Goal: Find specific page/section: Find specific page/section

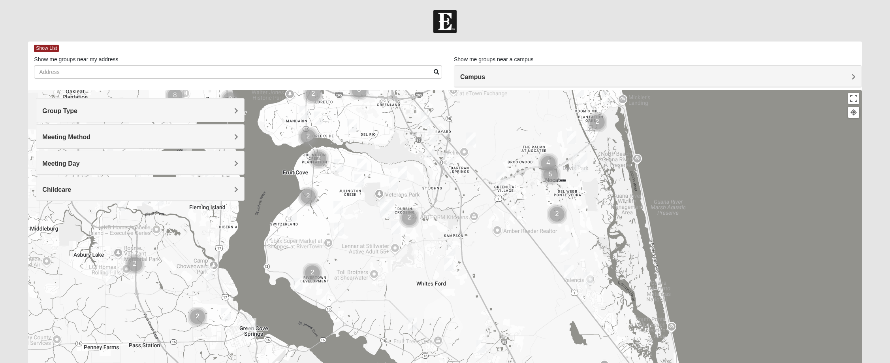
drag, startPoint x: 486, startPoint y: 325, endPoint x: 568, endPoint y: 13, distance: 322.6
click at [568, 13] on form "Log In Find A Group Error Show List Loading Groups" at bounding box center [445, 222] width 890 height 425
click at [53, 112] on span "Group Type" at bounding box center [59, 110] width 35 height 7
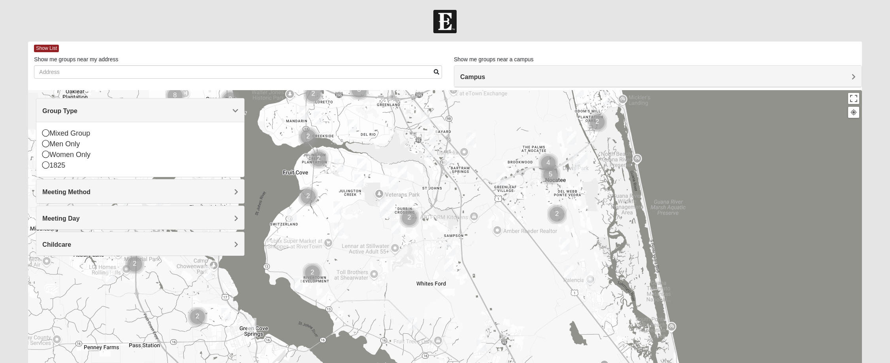
click at [53, 112] on span "Group Type" at bounding box center [59, 110] width 35 height 7
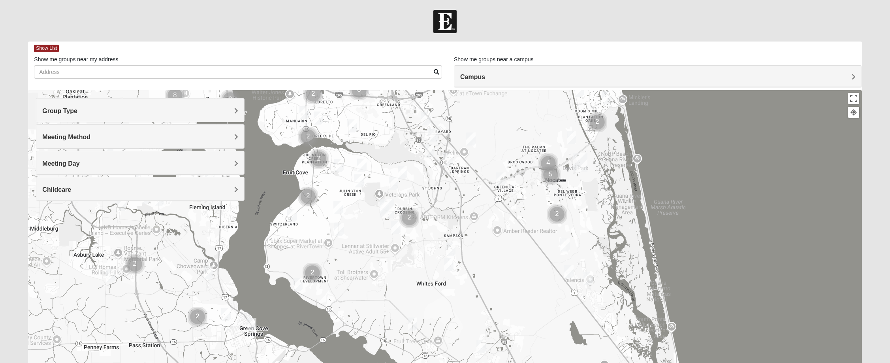
click at [58, 137] on span "Meeting Method" at bounding box center [66, 137] width 48 height 7
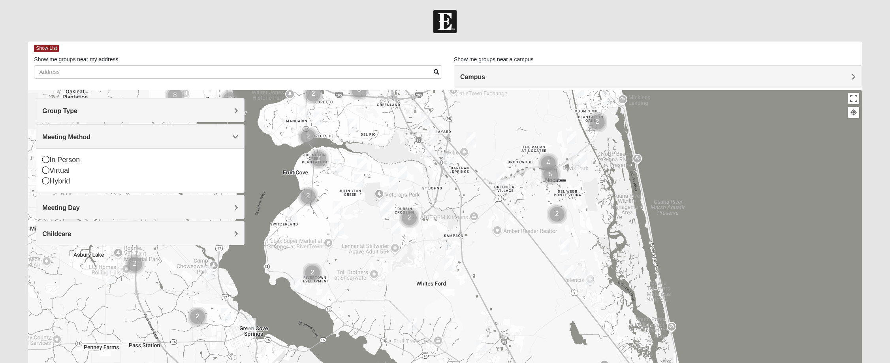
click at [58, 137] on span "Meeting Method" at bounding box center [66, 137] width 48 height 7
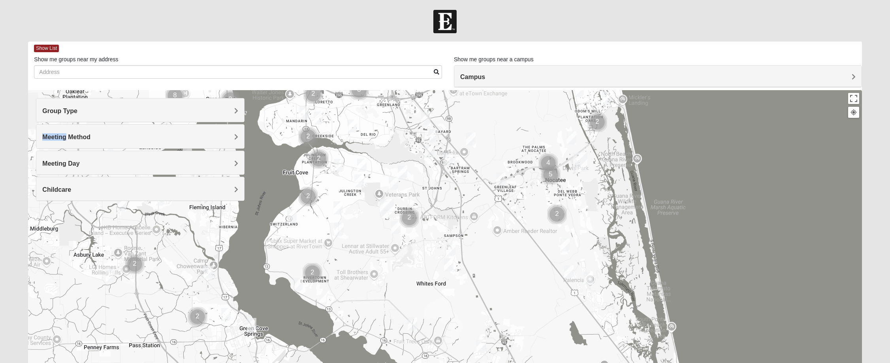
click at [58, 137] on span "Meeting Method" at bounding box center [66, 137] width 48 height 7
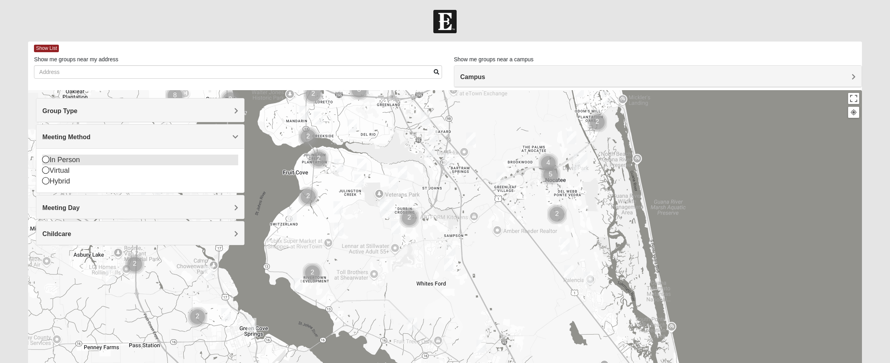
click at [45, 158] on icon at bounding box center [45, 159] width 7 height 7
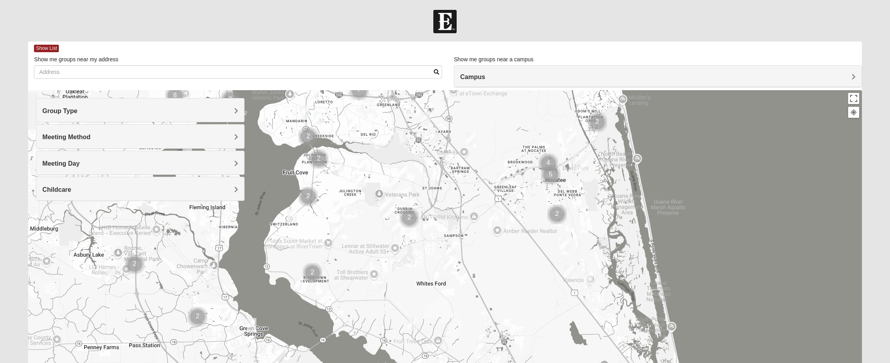
click at [57, 158] on div "Meeting Day" at bounding box center [140, 162] width 208 height 23
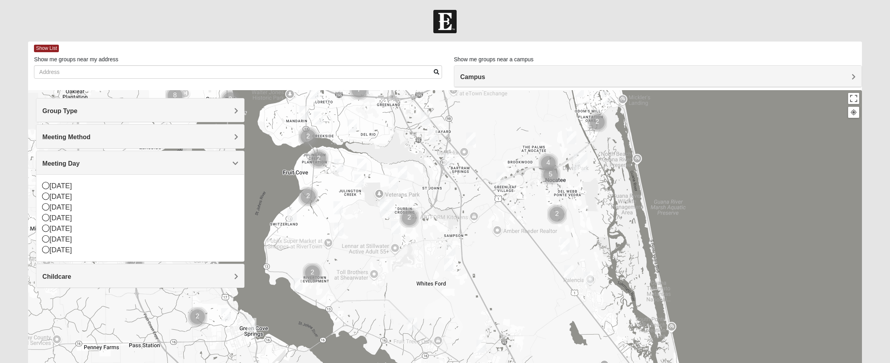
click at [57, 160] on span "Meeting Day" at bounding box center [60, 163] width 37 height 7
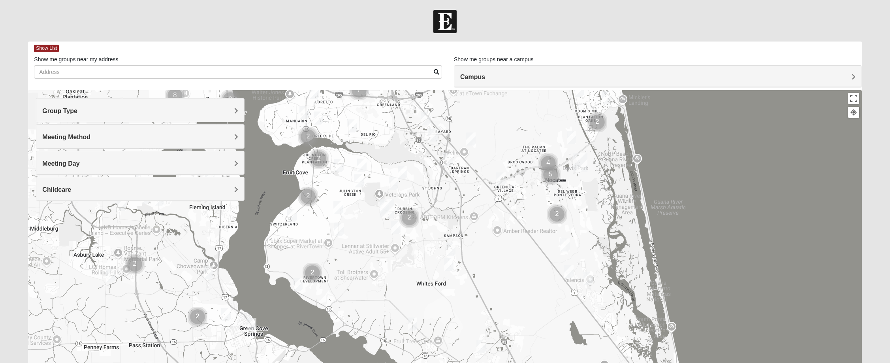
click at [61, 186] on span "Childcare" at bounding box center [56, 189] width 29 height 7
click at [46, 212] on icon at bounding box center [45, 211] width 7 height 7
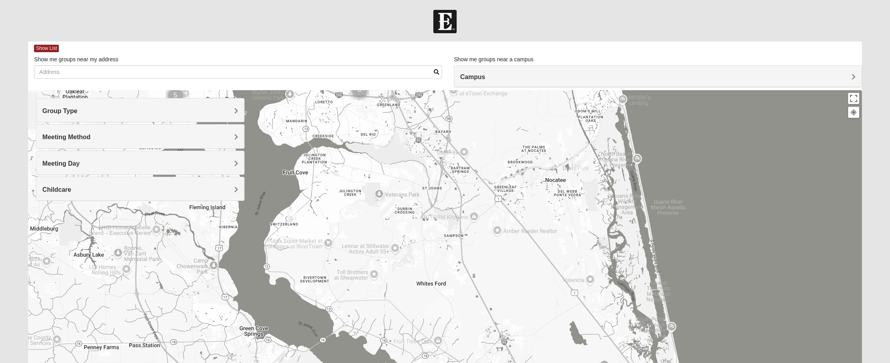
click at [80, 106] on div "Group Type" at bounding box center [140, 109] width 208 height 23
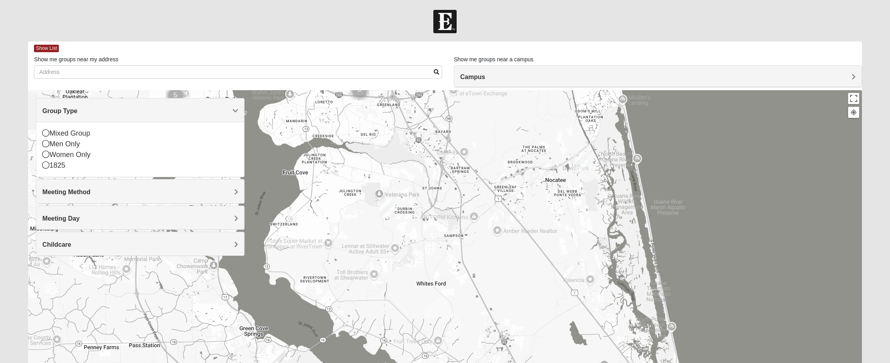
click at [80, 106] on div "Group Type" at bounding box center [140, 109] width 208 height 23
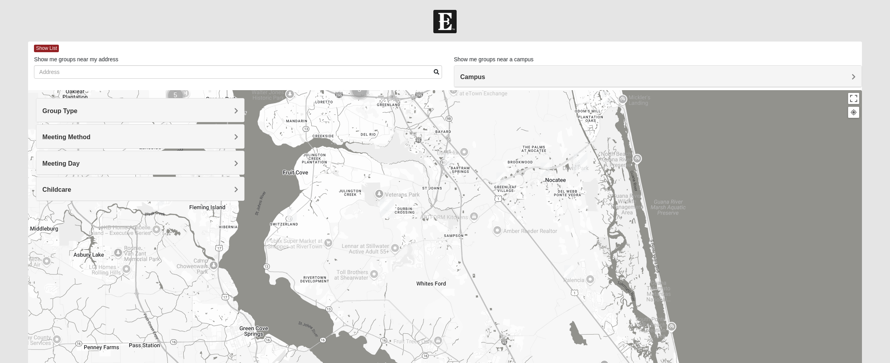
click at [517, 74] on h4 "Campus" at bounding box center [657, 77] width 395 height 8
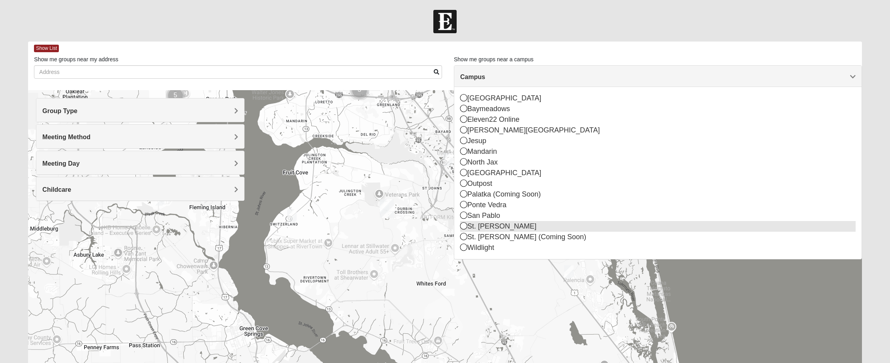
click at [466, 227] on icon at bounding box center [463, 225] width 7 height 7
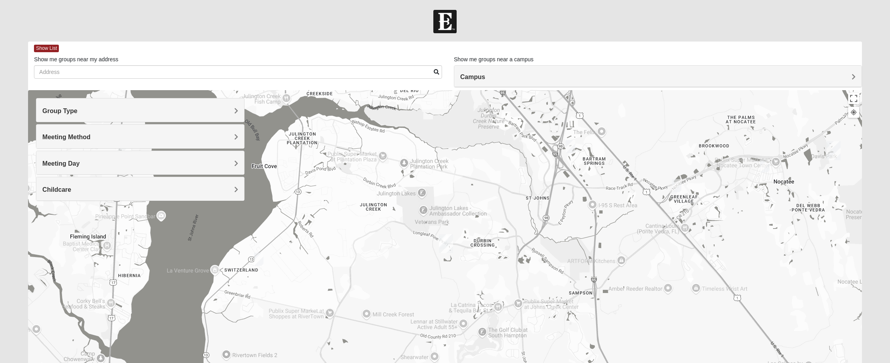
click at [108, 118] on div "Group Type" at bounding box center [140, 109] width 208 height 23
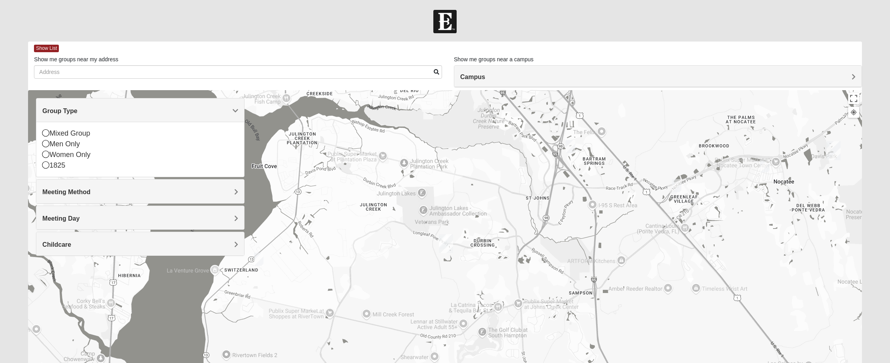
click at [110, 116] on div "Group Type" at bounding box center [140, 109] width 208 height 23
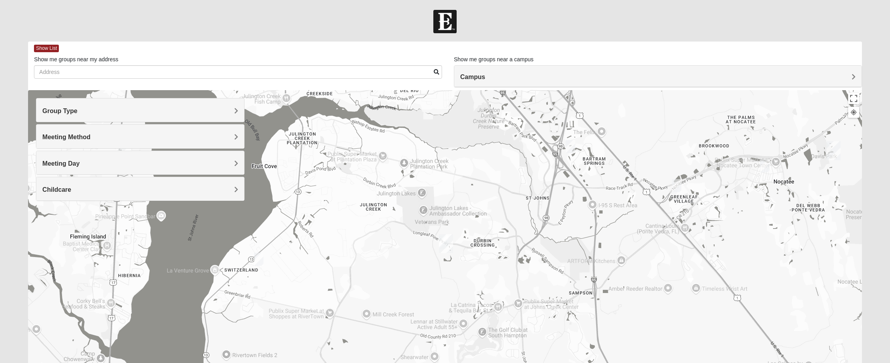
click at [108, 128] on div "Meeting Method" at bounding box center [140, 135] width 208 height 23
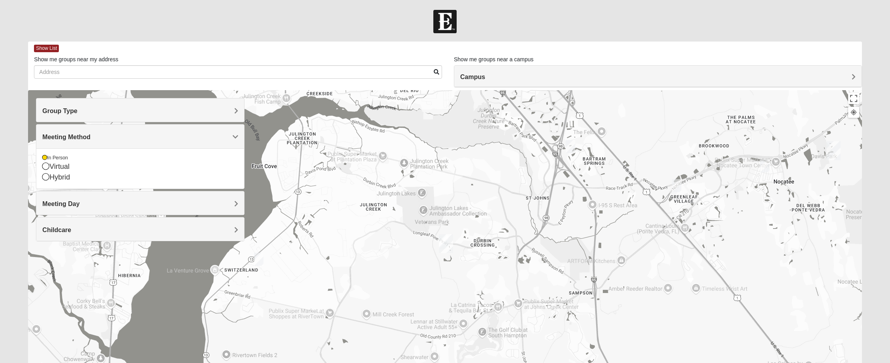
click at [68, 137] on span "Meeting Method" at bounding box center [66, 137] width 48 height 7
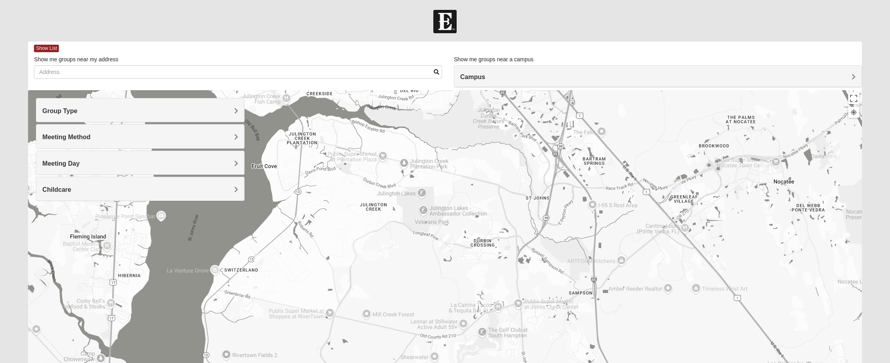
click at [67, 166] on span "Meeting Day" at bounding box center [60, 163] width 37 height 7
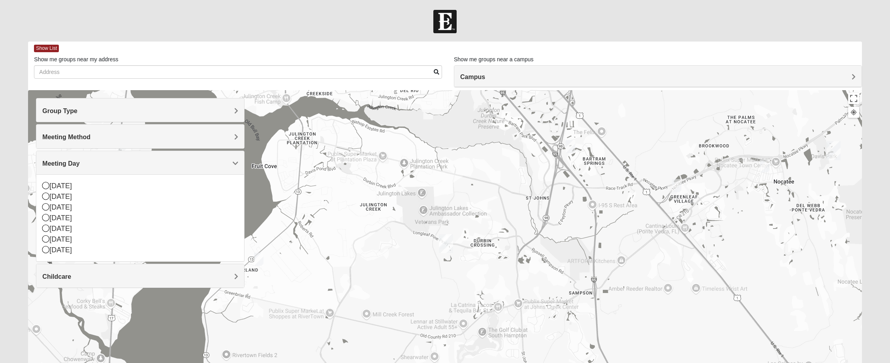
click at [67, 166] on span "Meeting Day" at bounding box center [60, 163] width 37 height 7
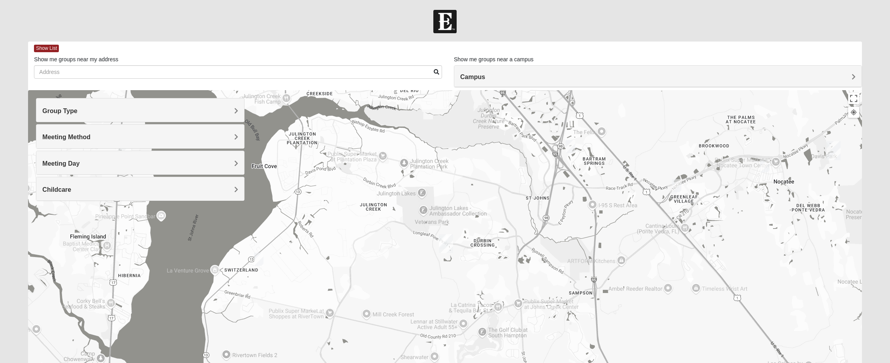
click at [66, 165] on span "Meeting Day" at bounding box center [60, 163] width 37 height 7
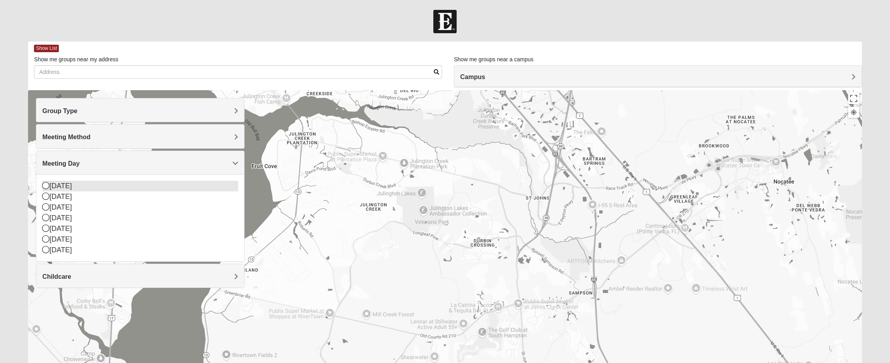
click at [45, 186] on icon at bounding box center [45, 185] width 7 height 7
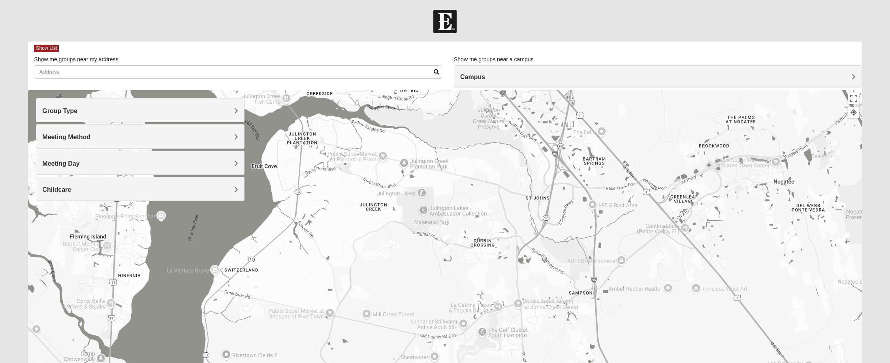
click at [51, 160] on span "Meeting Day" at bounding box center [60, 163] width 37 height 7
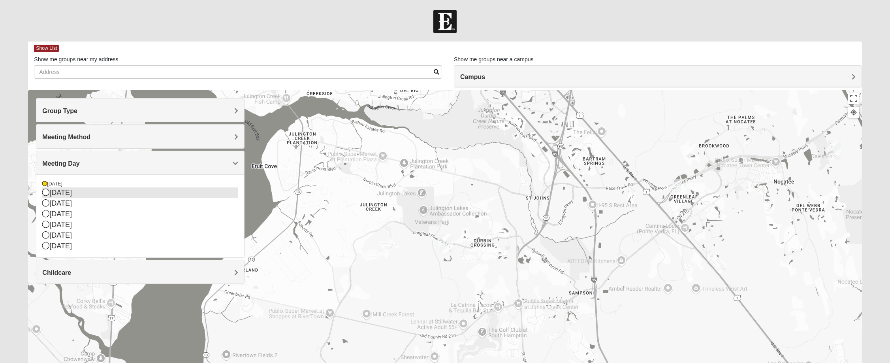
click at [48, 190] on icon at bounding box center [45, 191] width 7 height 7
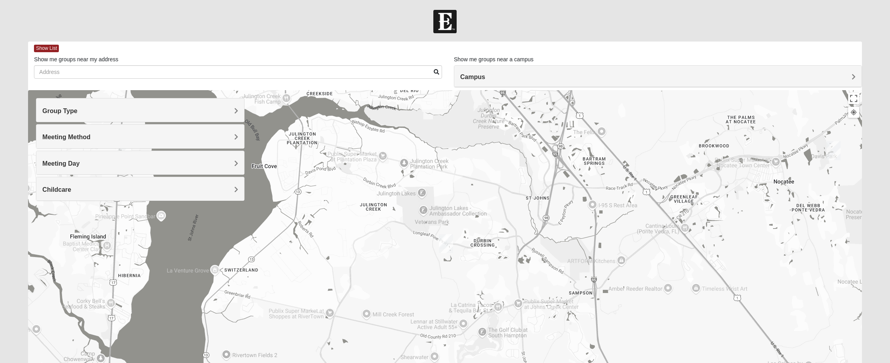
click at [53, 162] on span "Meeting Day" at bounding box center [60, 163] width 37 height 7
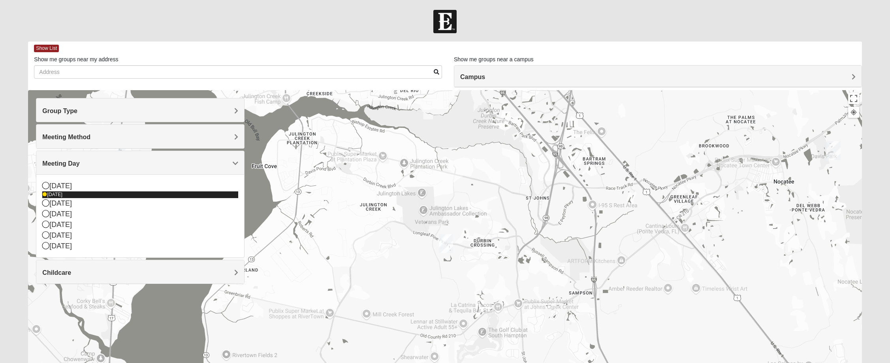
click at [46, 194] on icon at bounding box center [44, 194] width 5 height 5
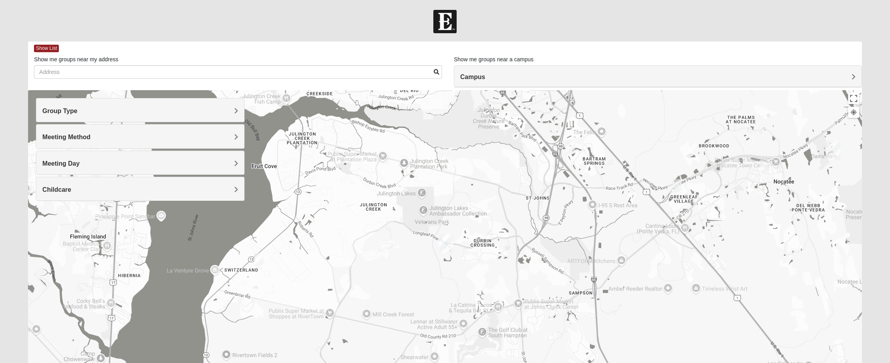
click at [52, 190] on span "Childcare" at bounding box center [56, 189] width 29 height 7
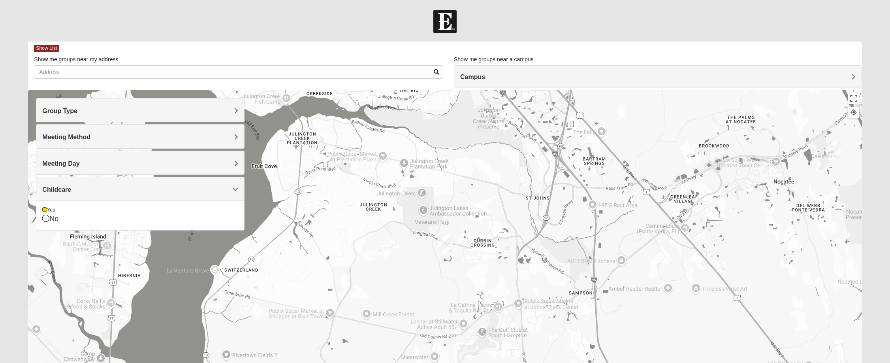
click at [53, 189] on span "Childcare" at bounding box center [56, 189] width 29 height 7
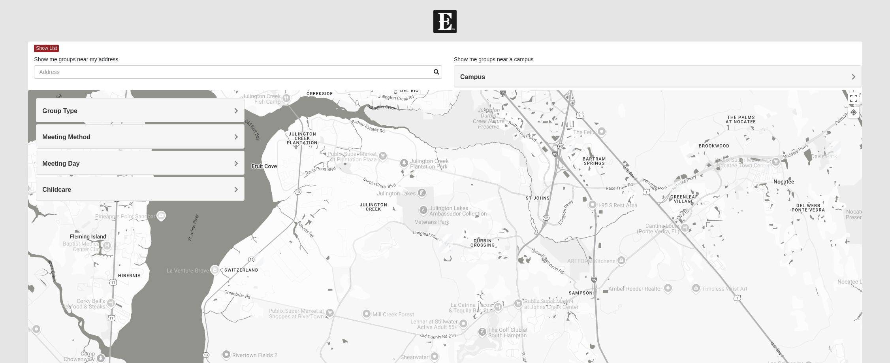
click at [58, 110] on span "Group Type" at bounding box center [59, 110] width 35 height 7
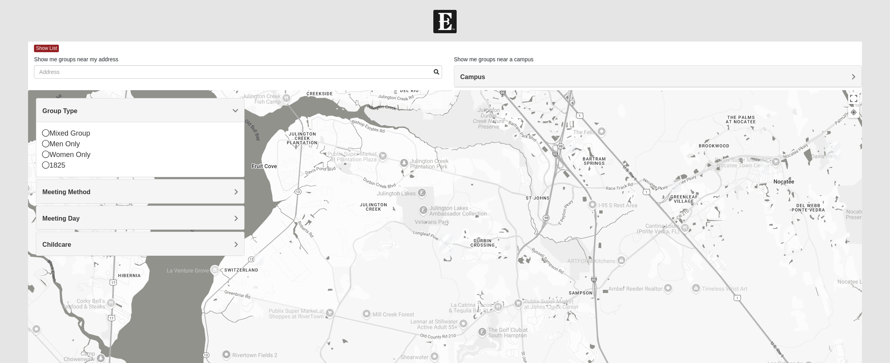
click at [58, 110] on span "Group Type" at bounding box center [59, 110] width 35 height 7
